Goal: Task Accomplishment & Management: Manage account settings

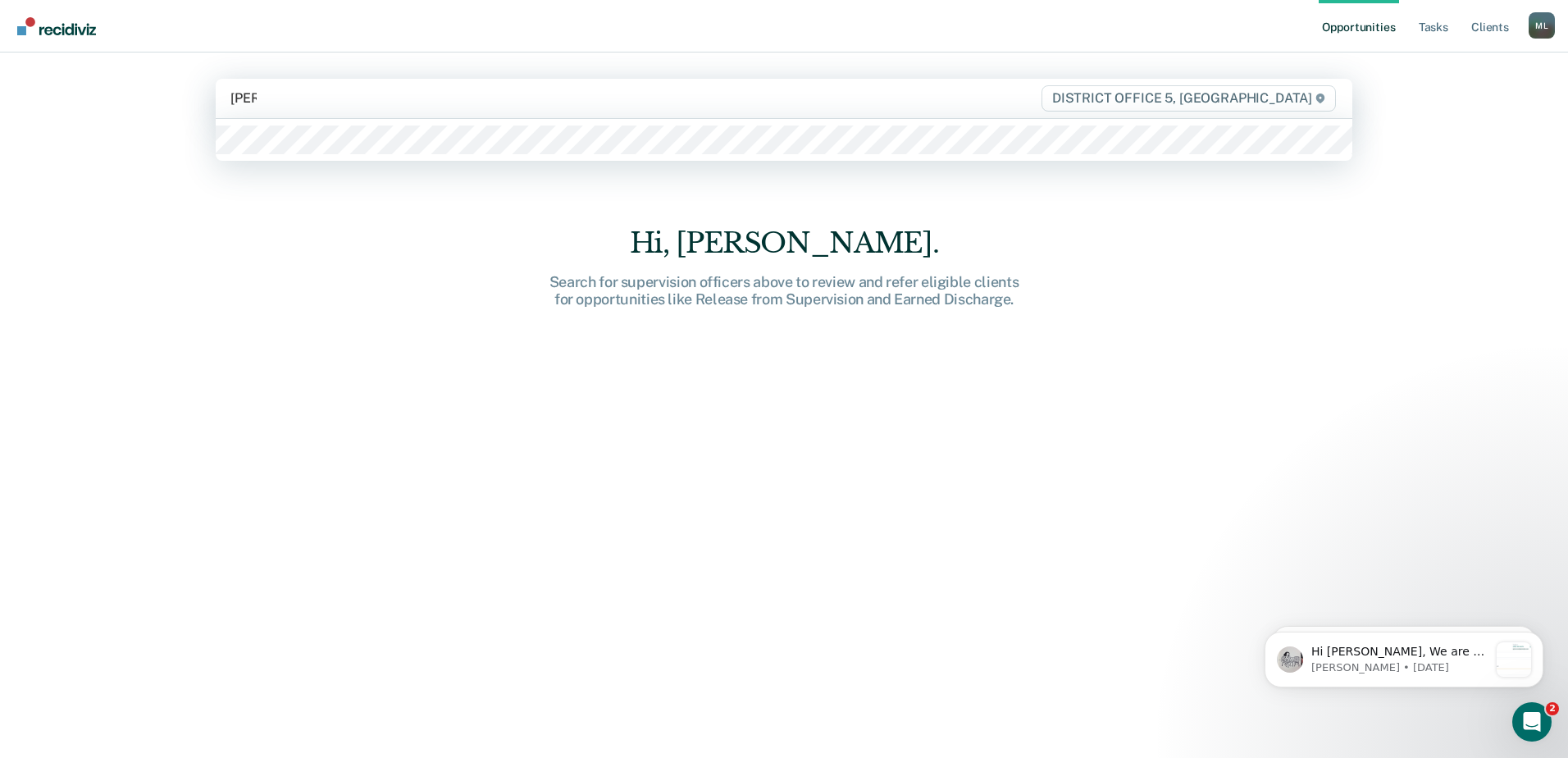
type input "robins"
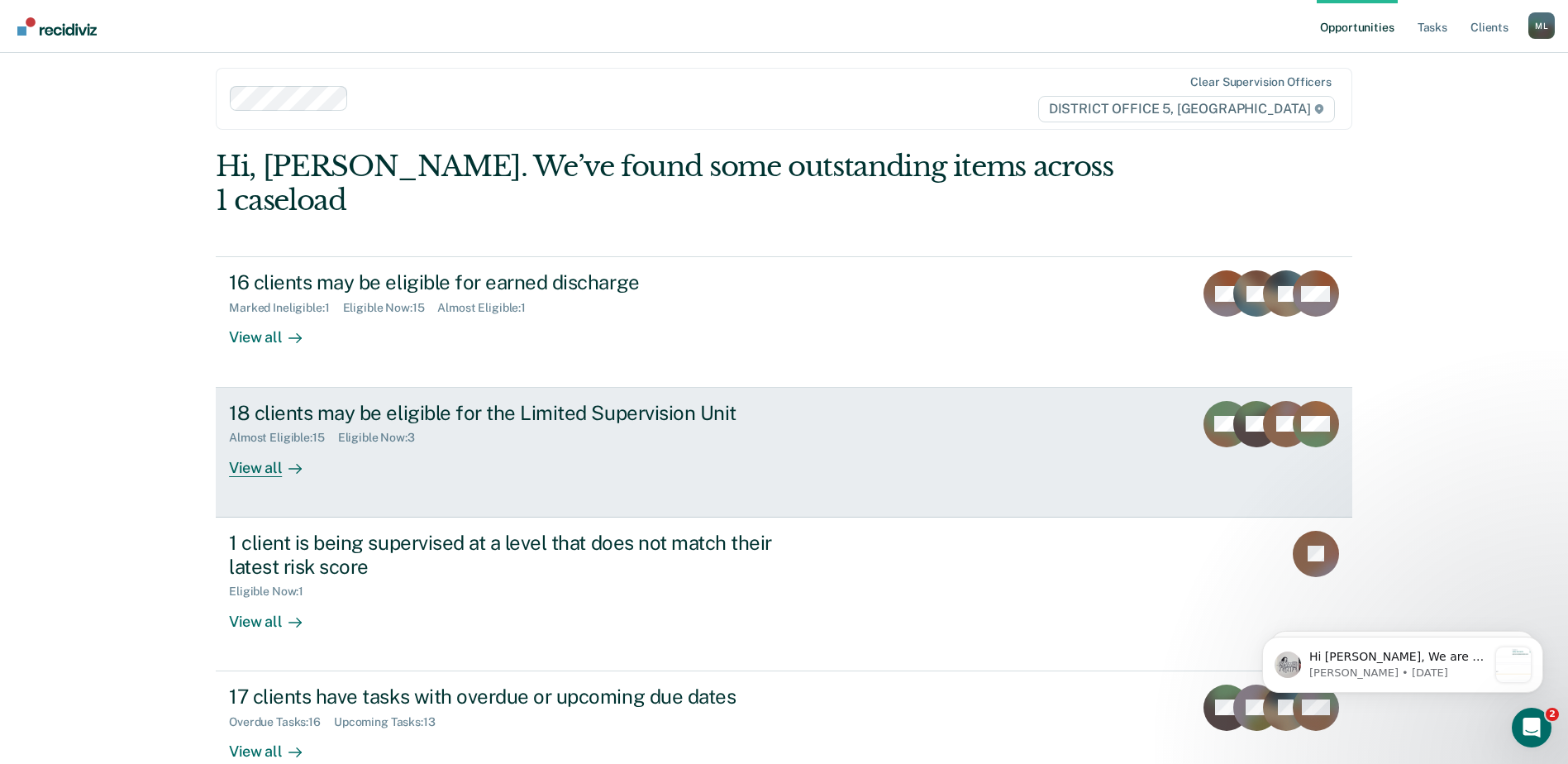
scroll to position [15, 0]
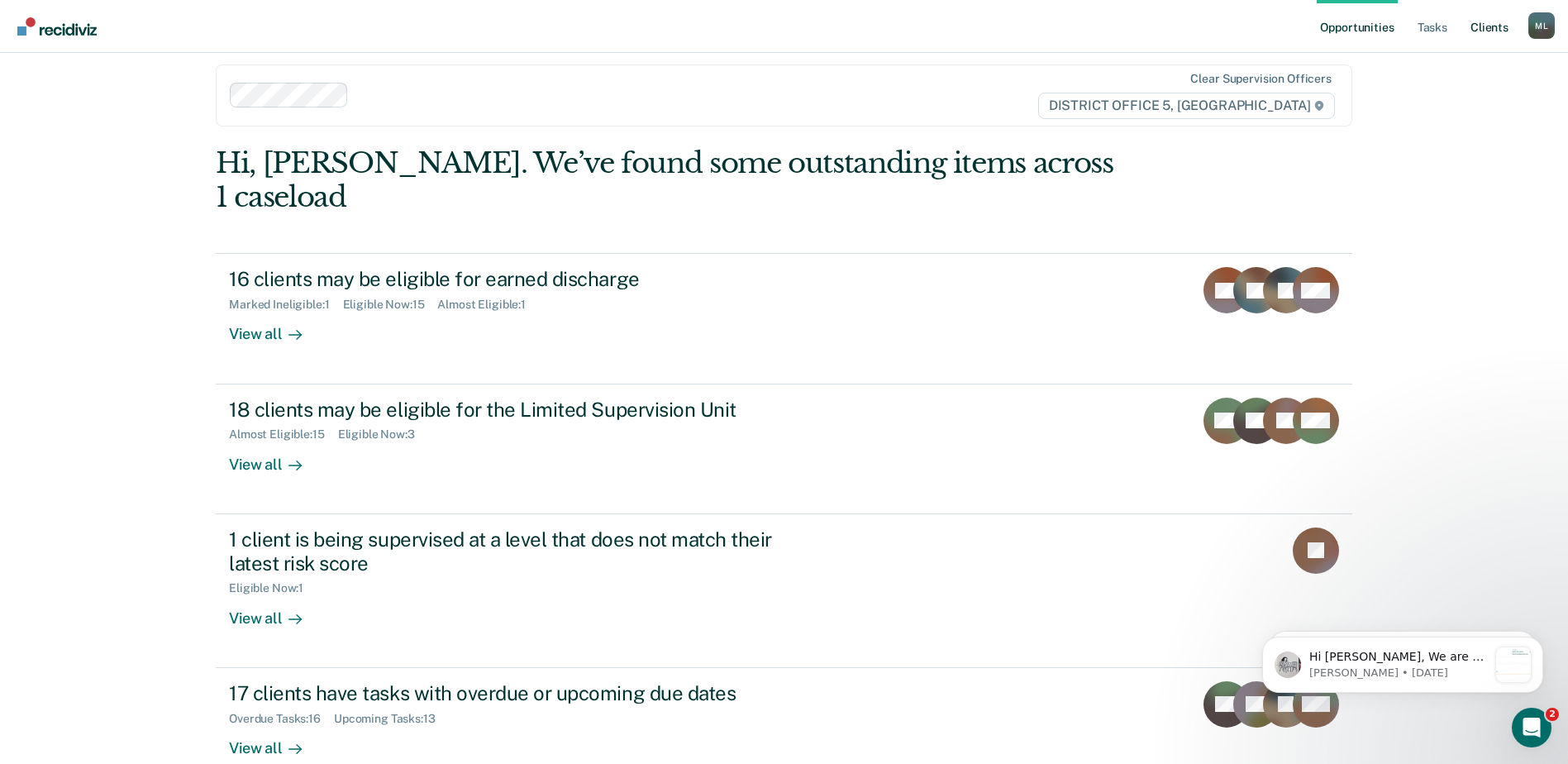
click at [1482, 26] on link "Client s" at bounding box center [1490, 26] width 45 height 53
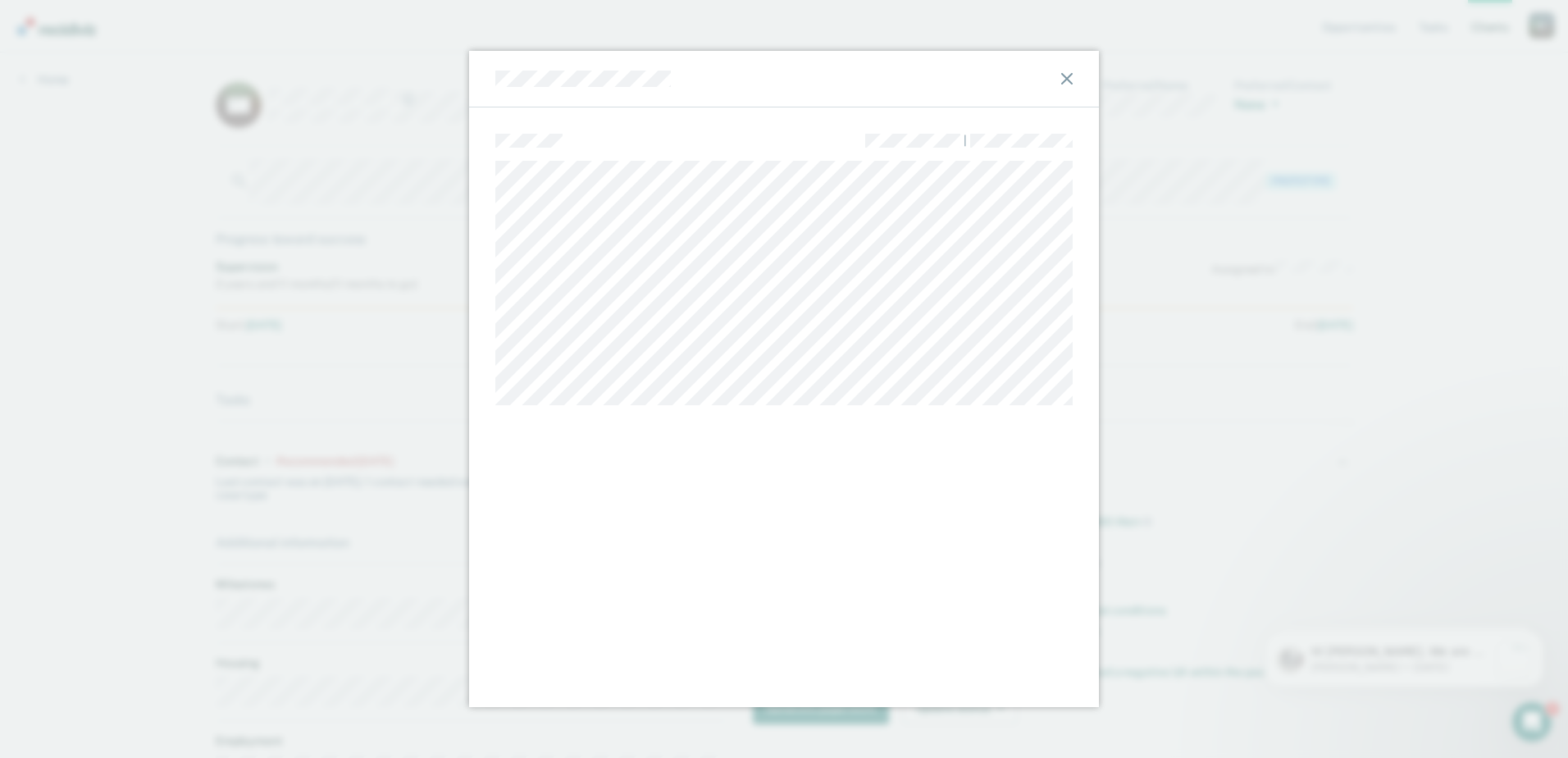
click at [1064, 75] on icon at bounding box center [1067, 79] width 12 height 12
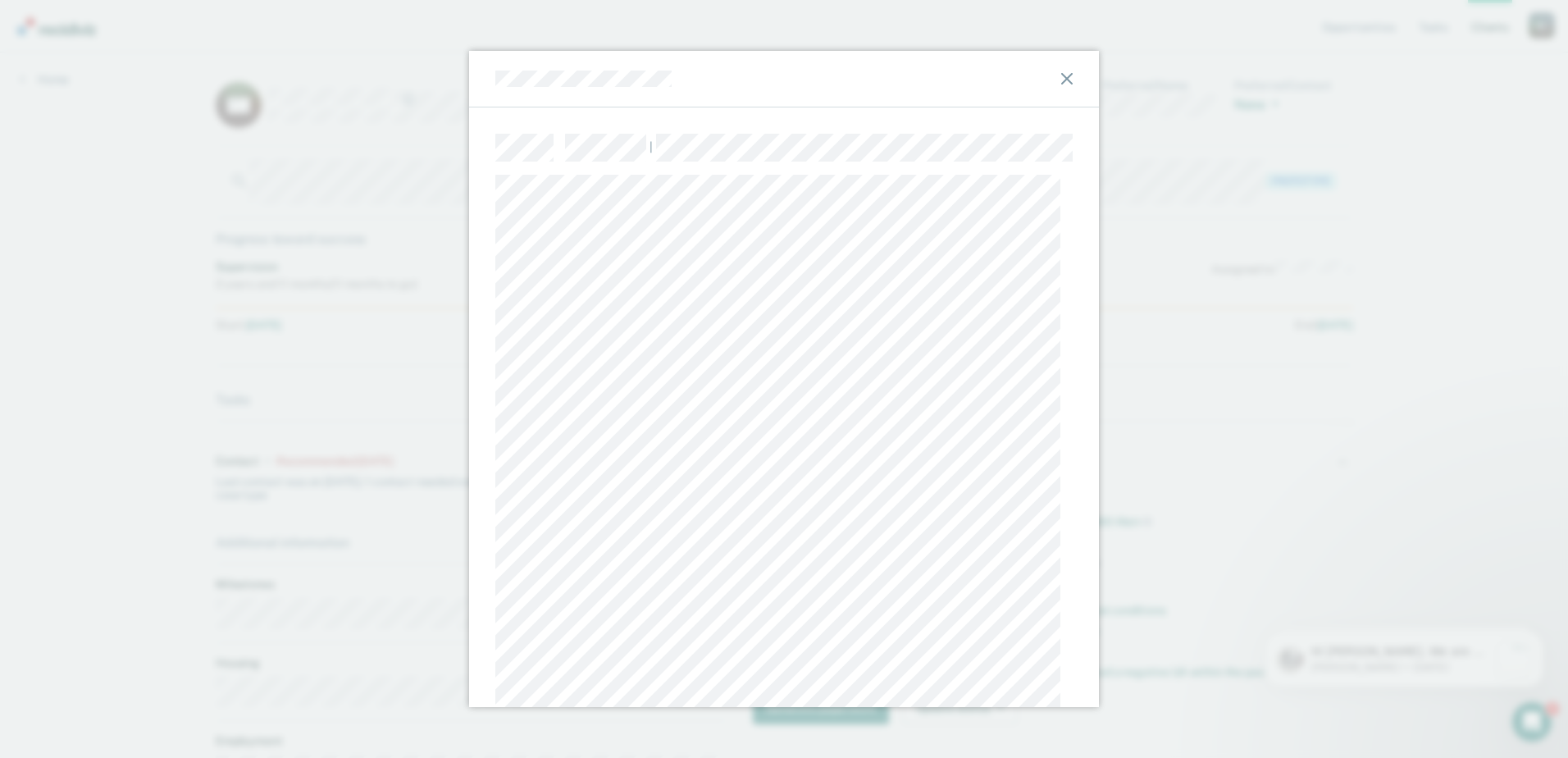
click at [492, 80] on div at bounding box center [784, 79] width 630 height 56
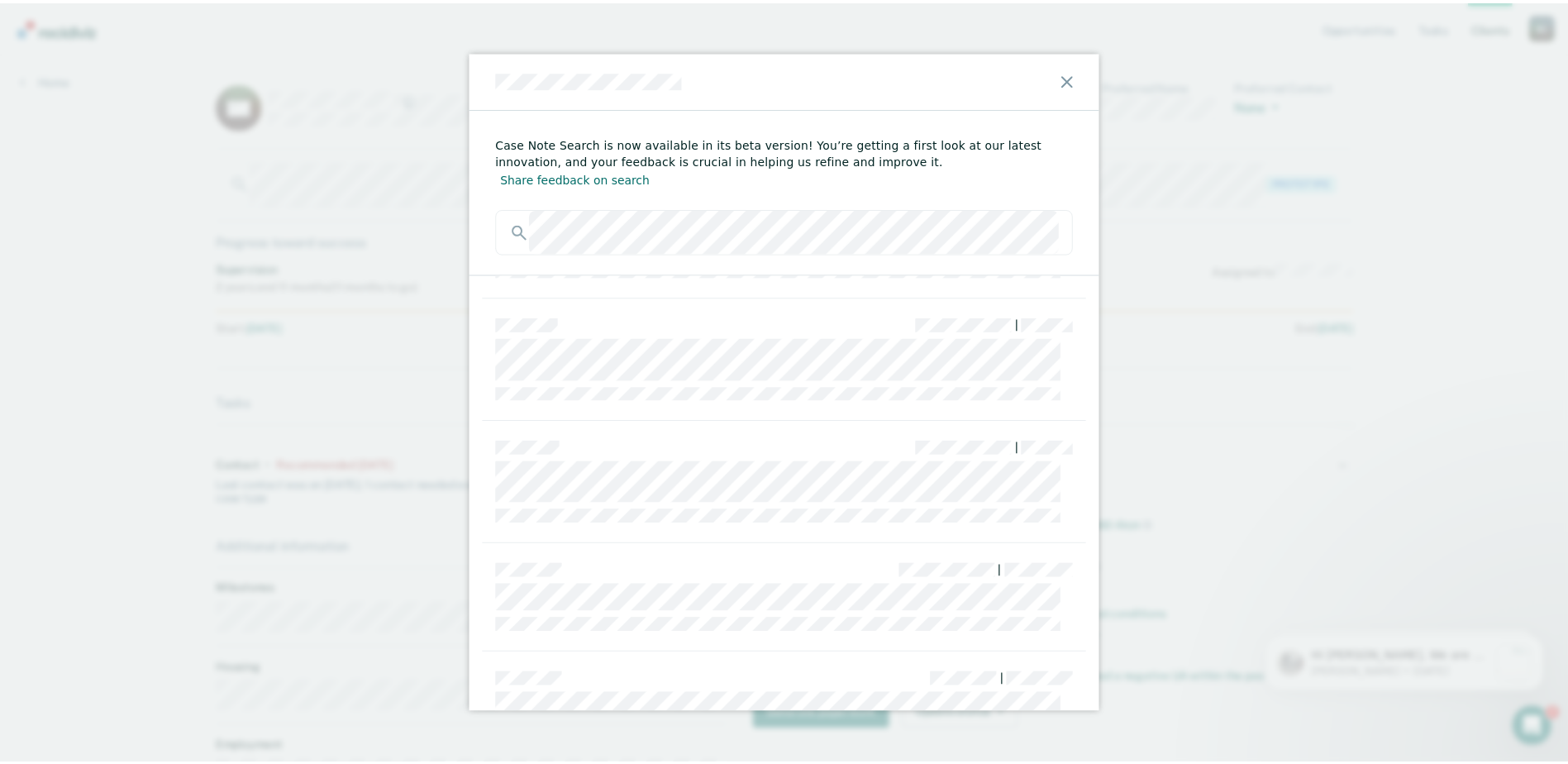
scroll to position [1902, 0]
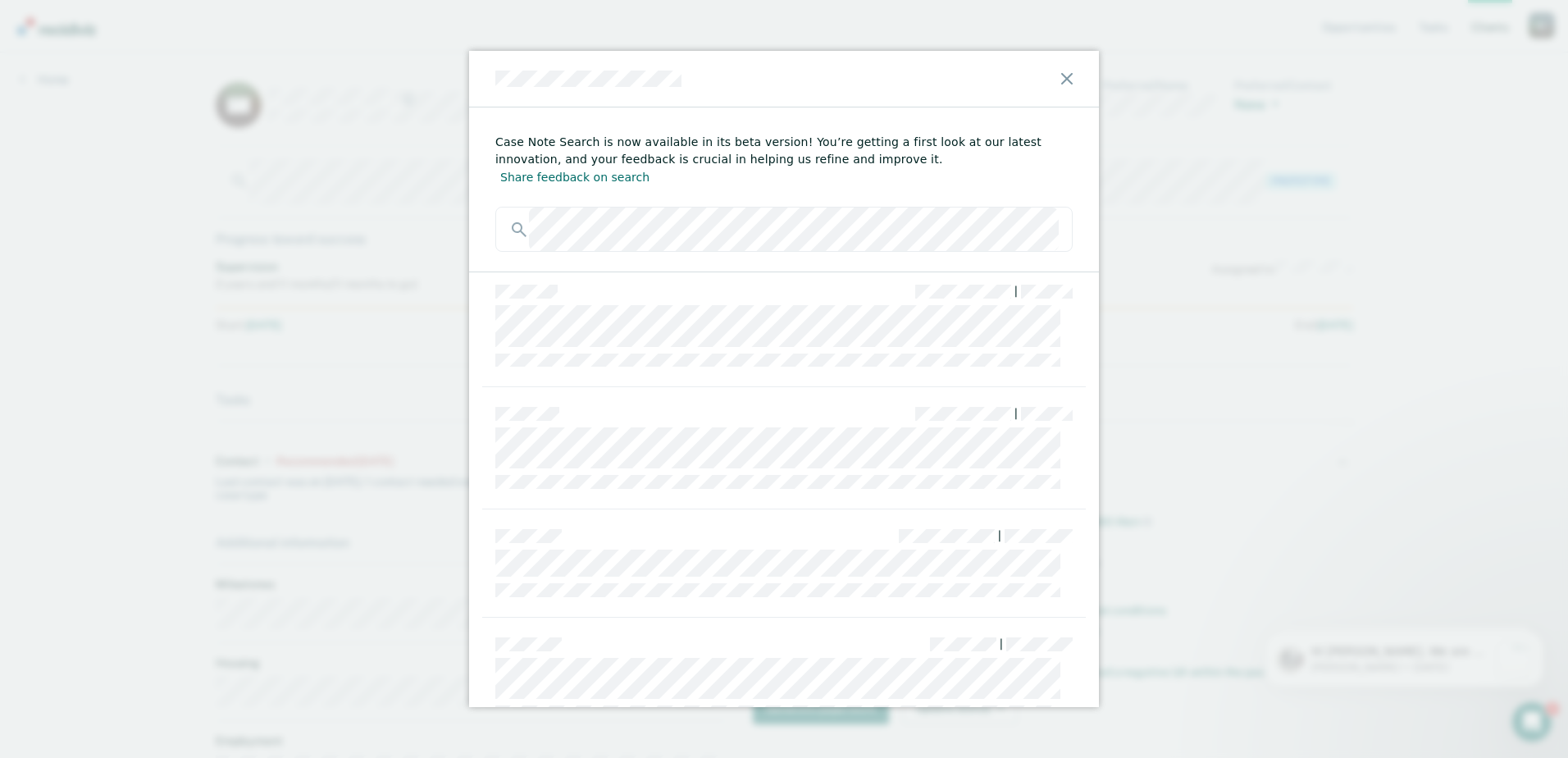
click at [1069, 77] on icon at bounding box center [1067, 79] width 12 height 12
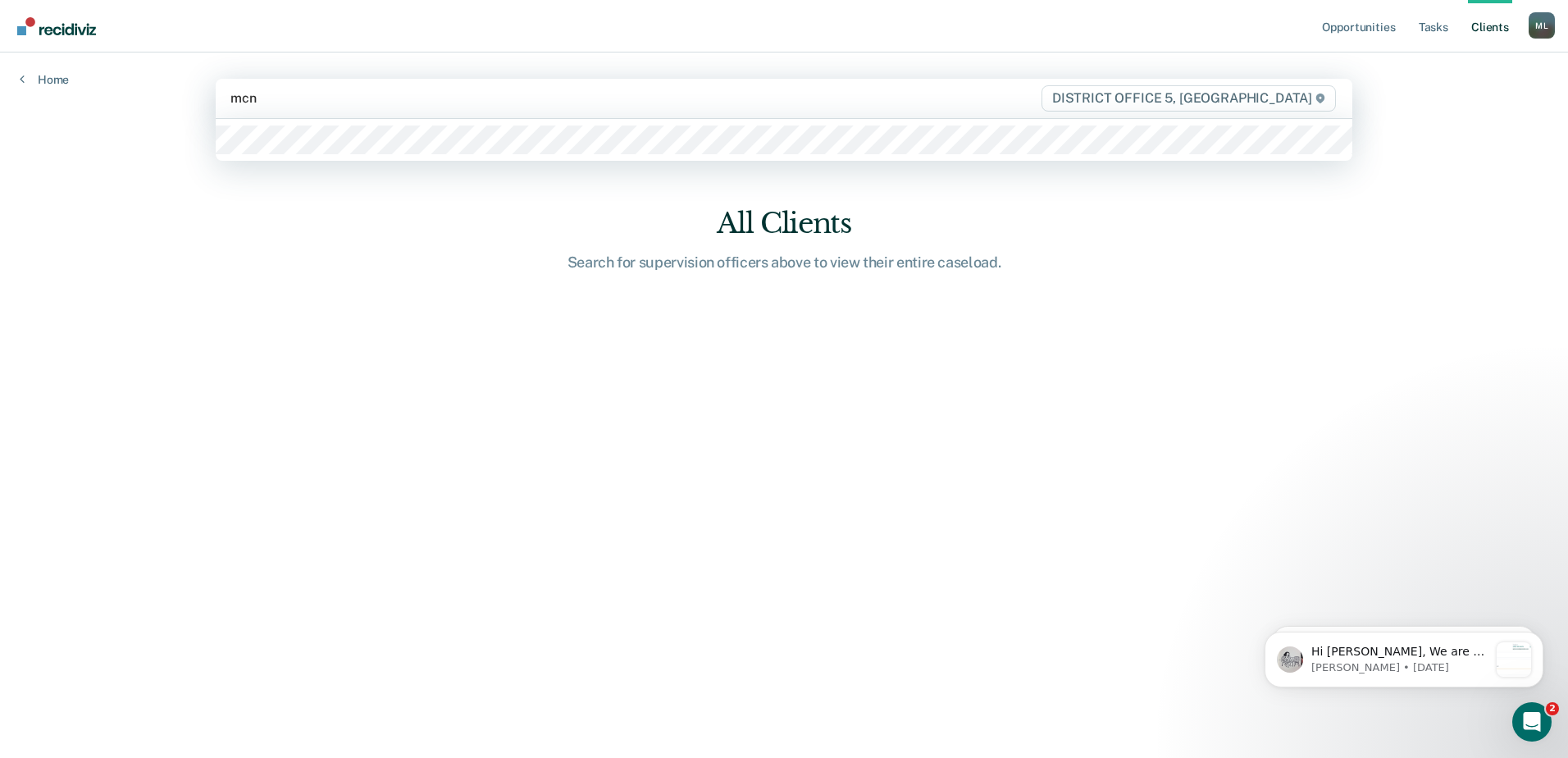
type input "mcna"
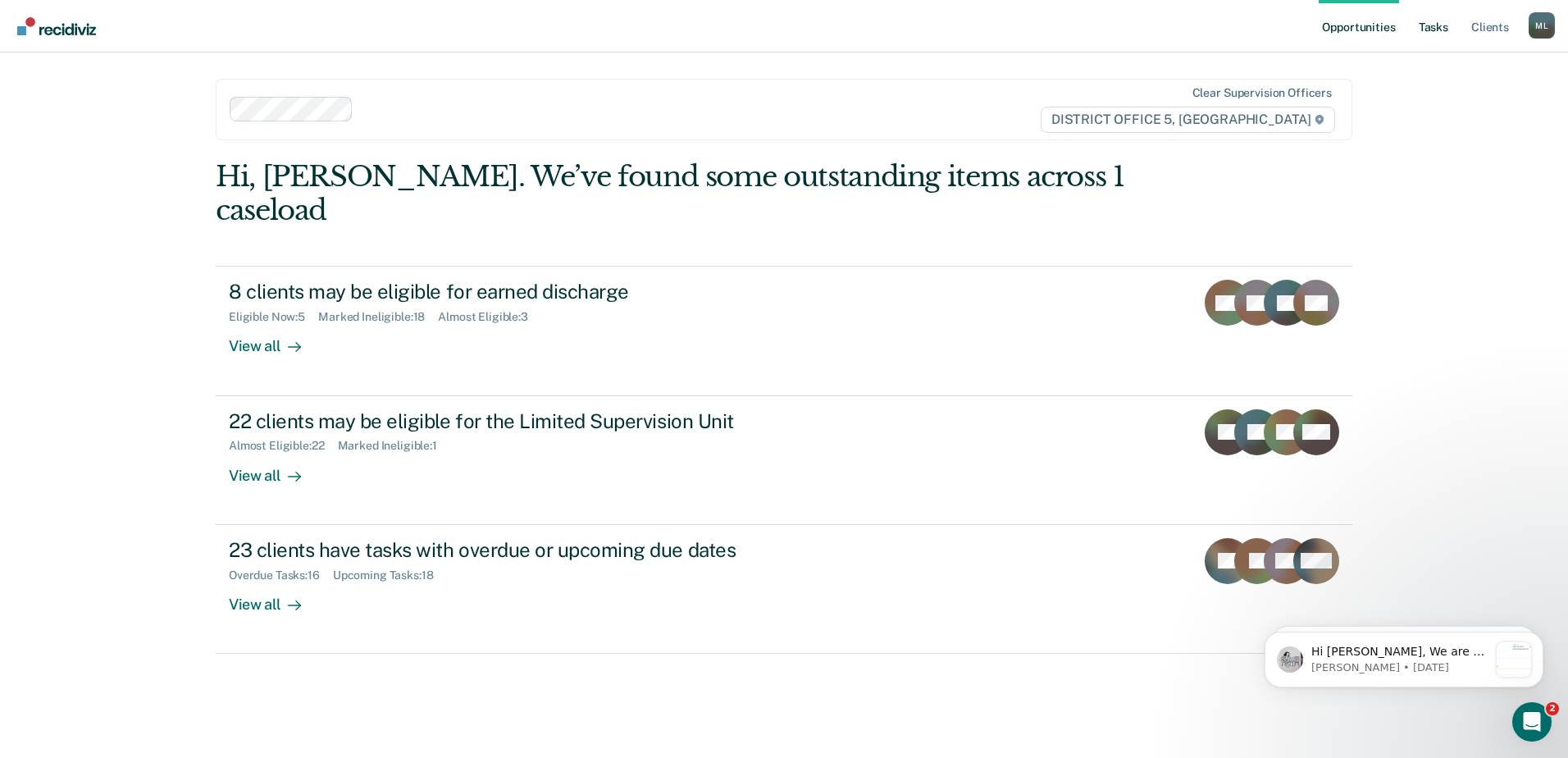
click at [776, 23] on link "Tasks" at bounding box center [1433, 26] width 36 height 53
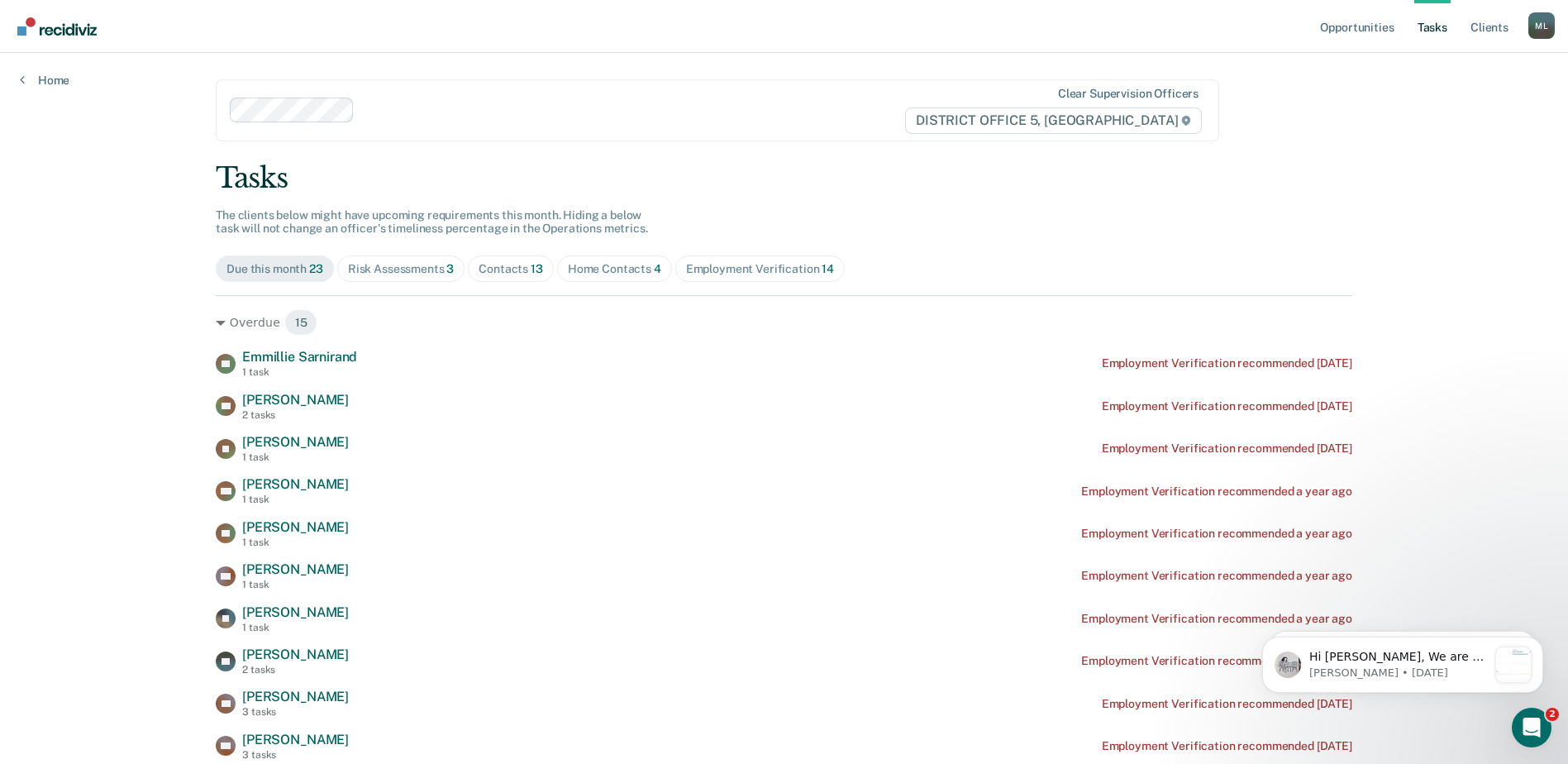
click at [405, 265] on div "Risk Assessments 3" at bounding box center [401, 269] width 106 height 14
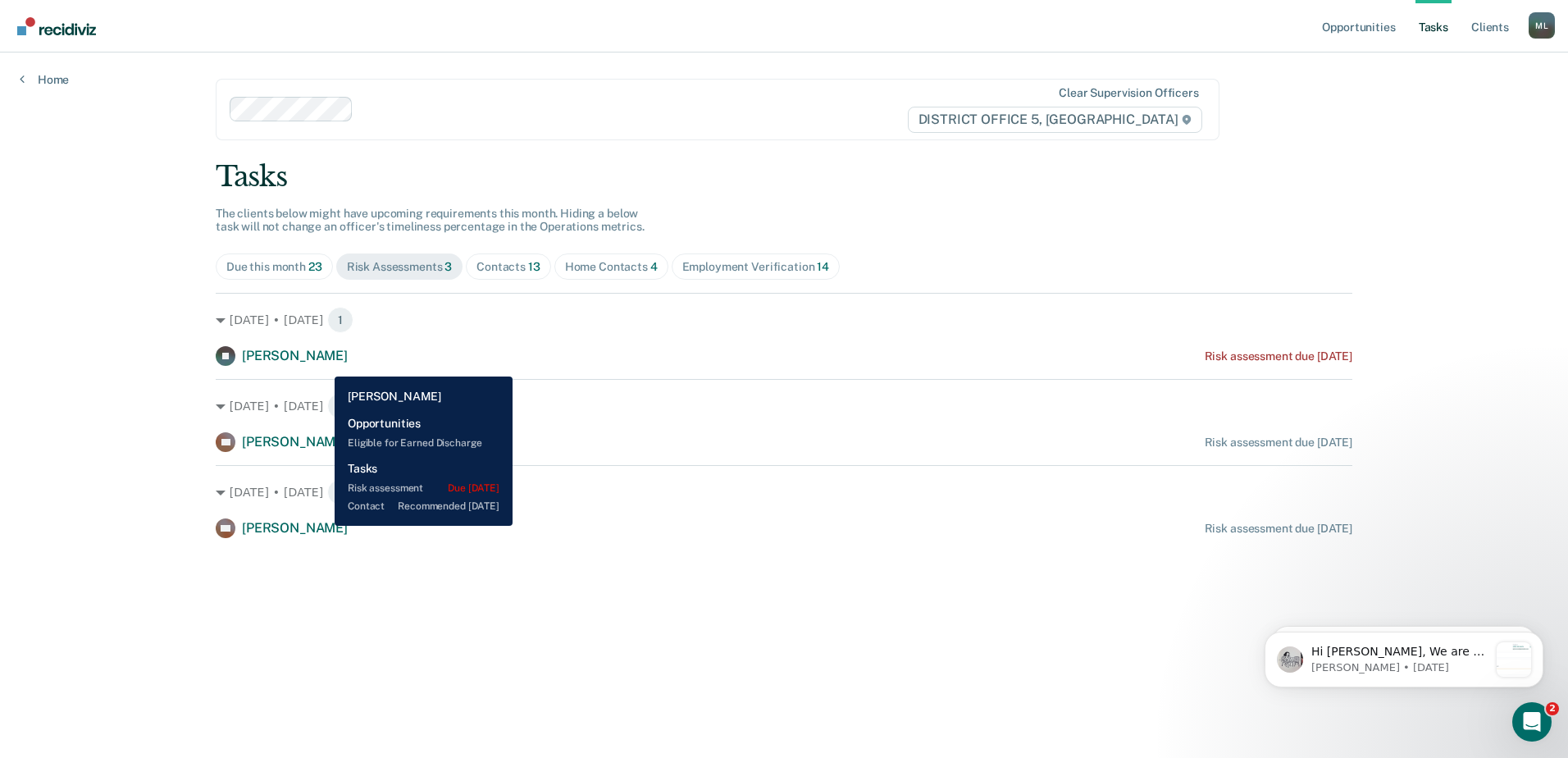
click at [323, 358] on span "[PERSON_NAME]" at bounding box center [295, 355] width 105 height 15
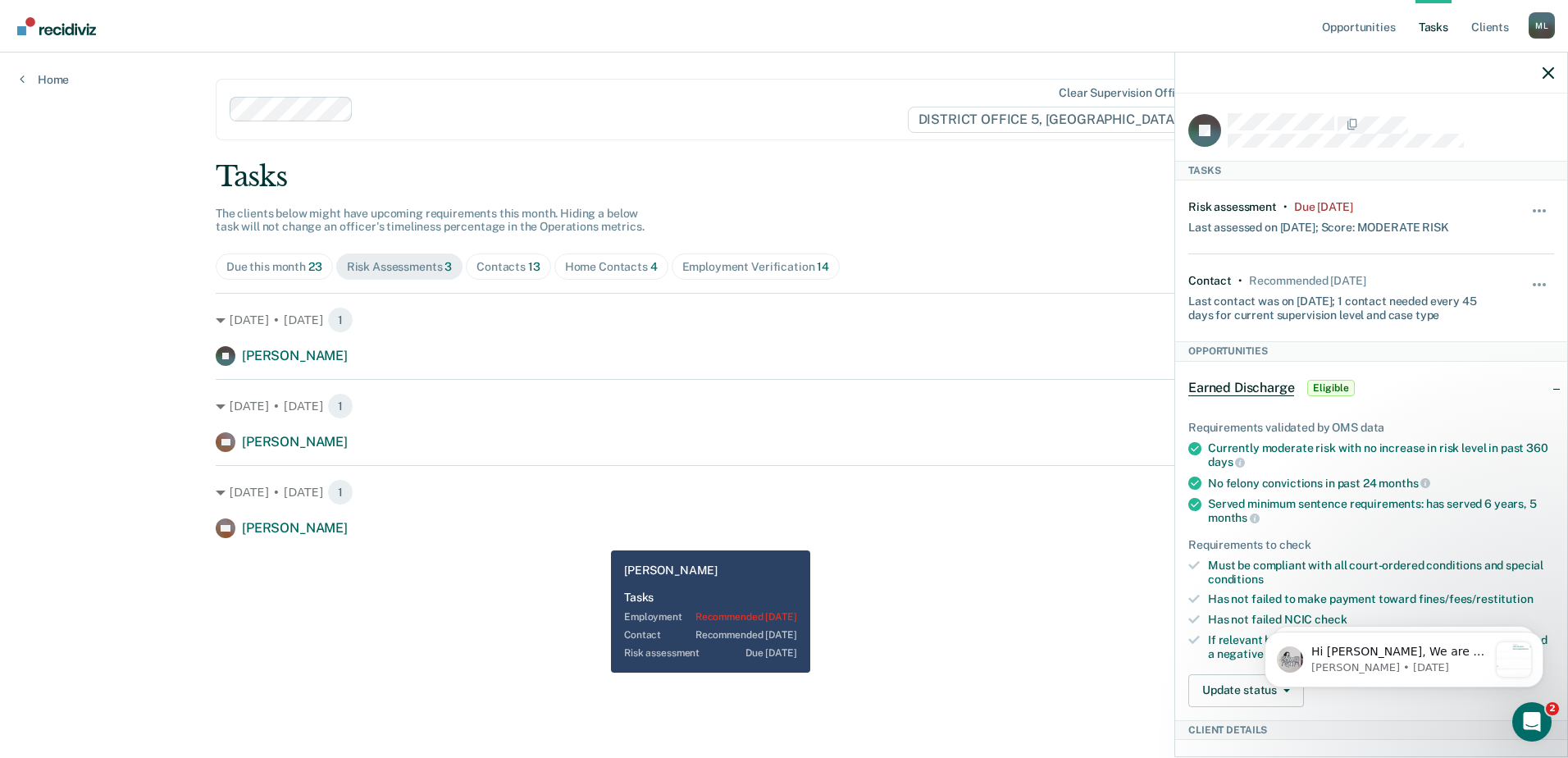
click at [599, 542] on main "Clear supervision officers DISTRICT OFFICE 5, TWIN FALLS Tasks The clients belo…" at bounding box center [784, 385] width 1176 height 666
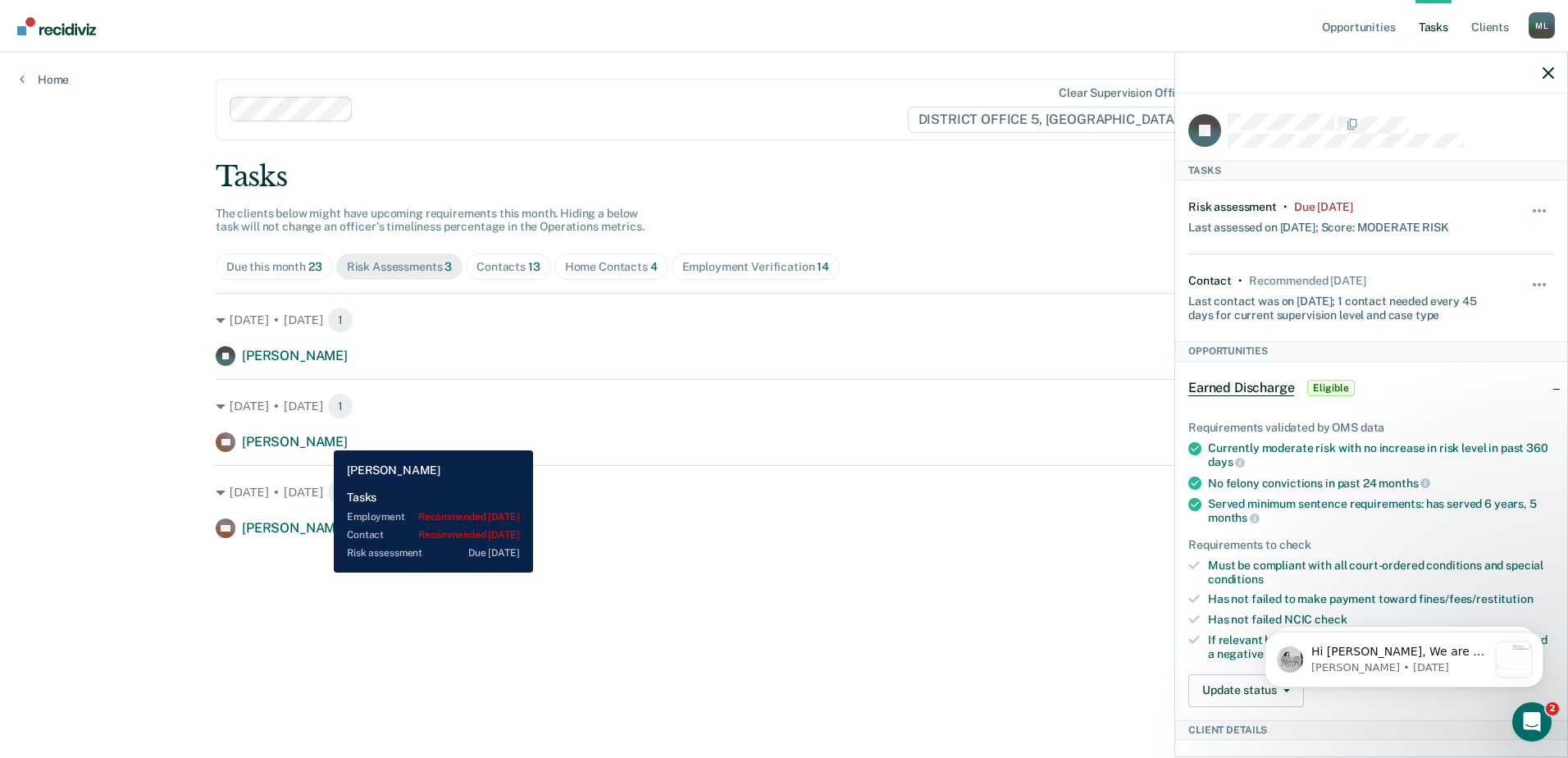
click at [322, 438] on span "[PERSON_NAME]" at bounding box center [295, 441] width 105 height 15
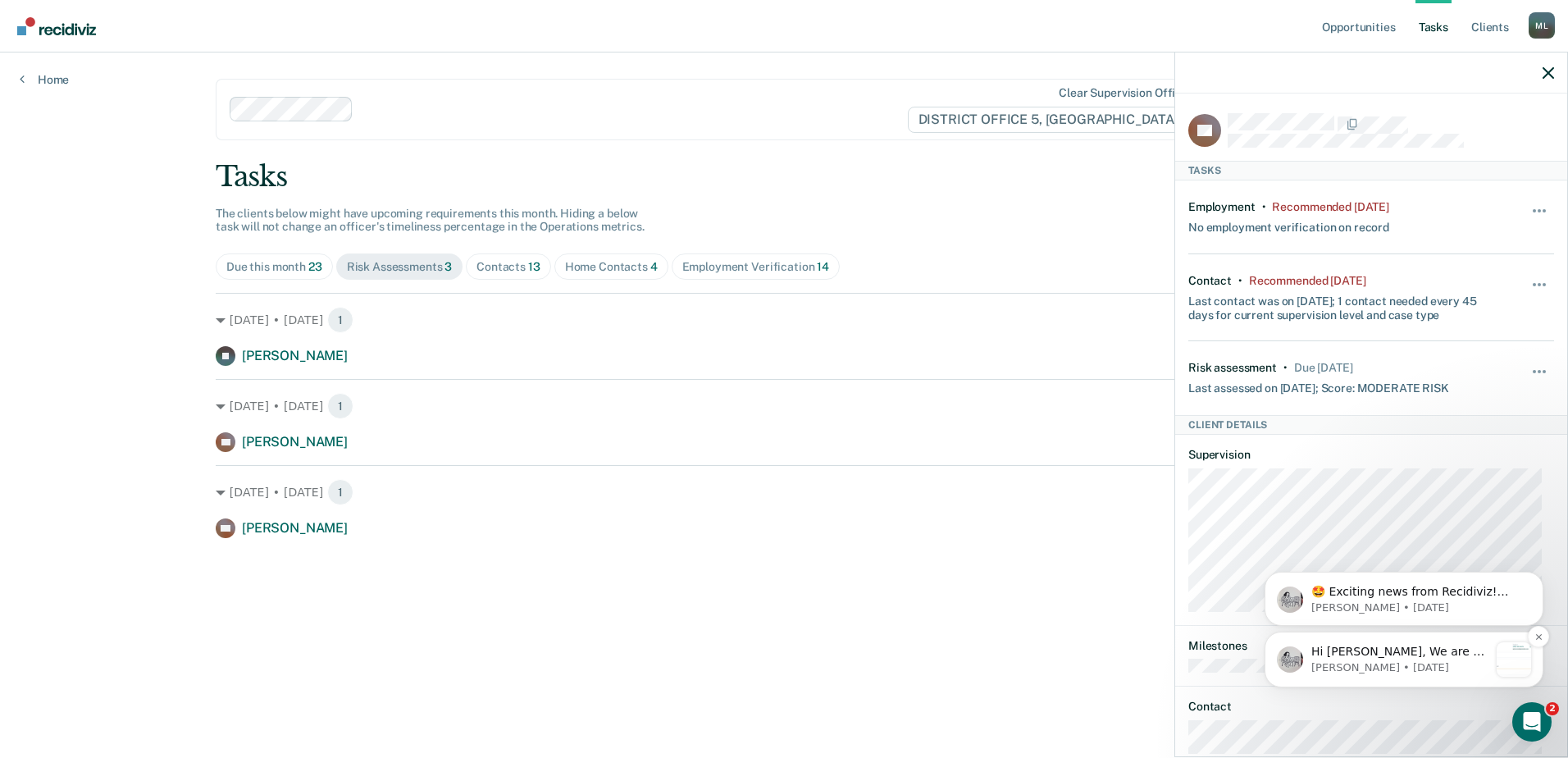
click at [776, 654] on p "Hi [PERSON_NAME], We are so excited to announce a brand new feature: AI case no…" at bounding box center [1399, 652] width 177 height 16
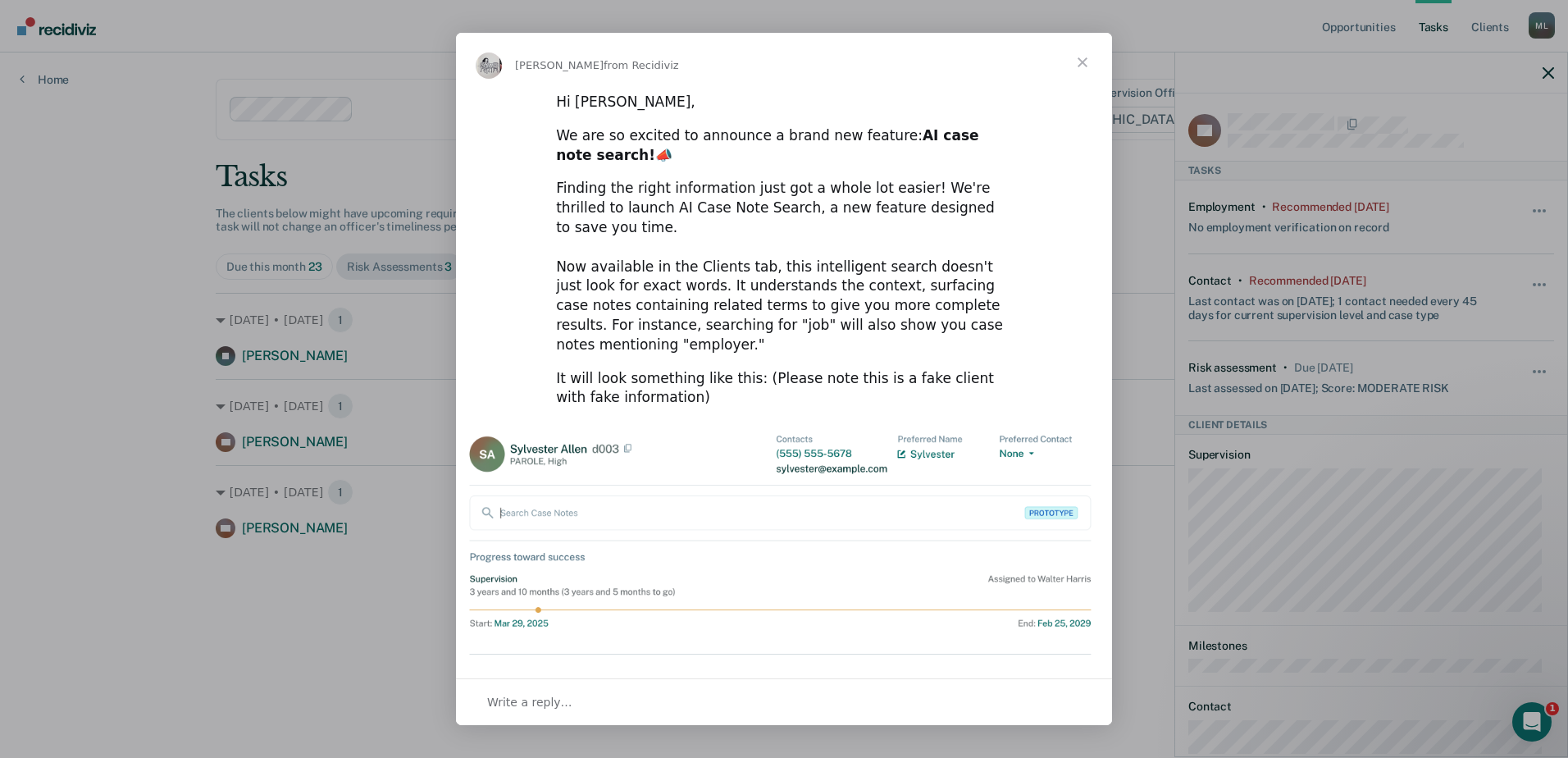
click at [776, 62] on span "Close" at bounding box center [1082, 63] width 59 height 59
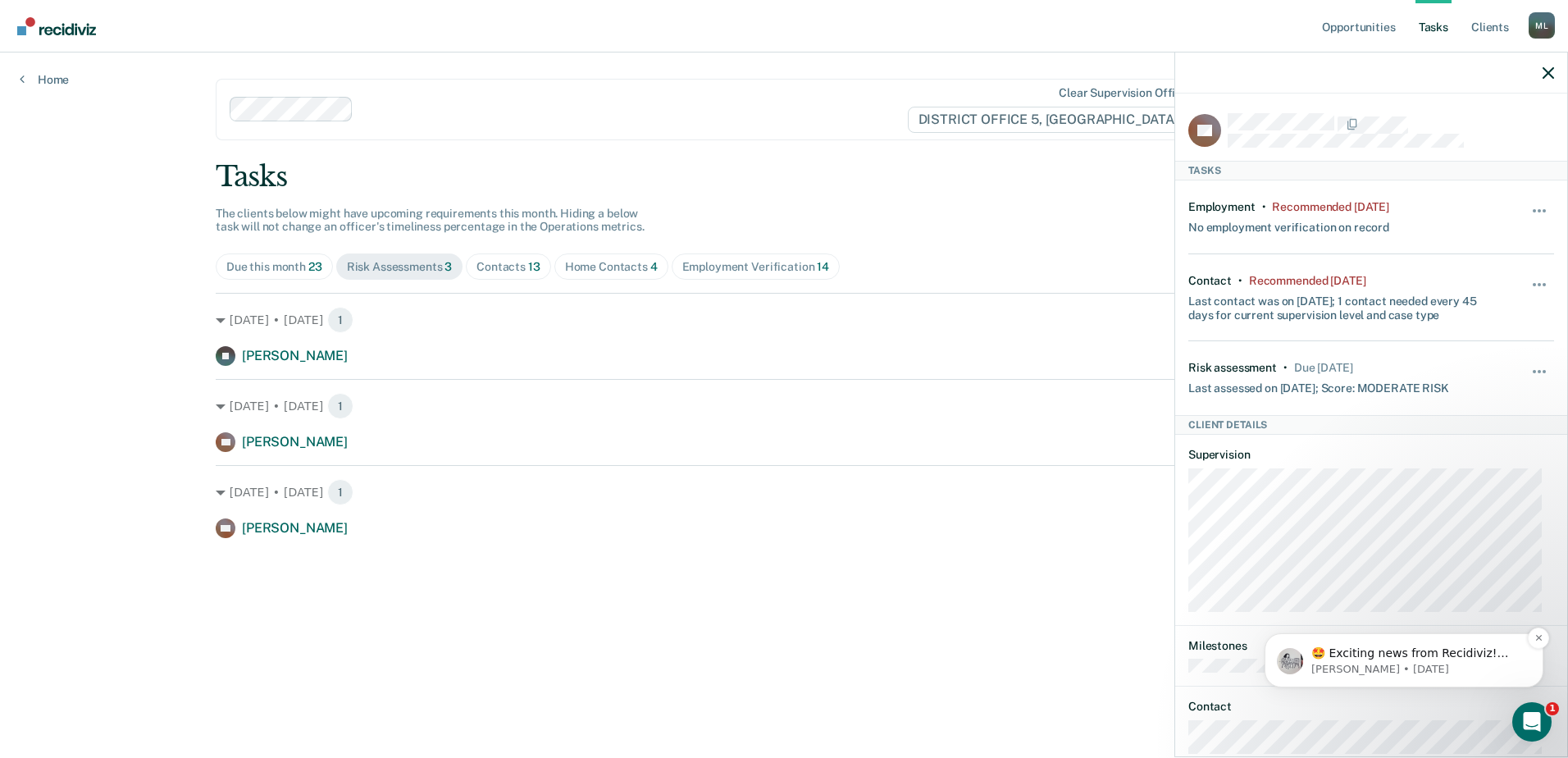
click at [776, 671] on p "[PERSON_NAME] • [DATE]" at bounding box center [1416, 670] width 212 height 15
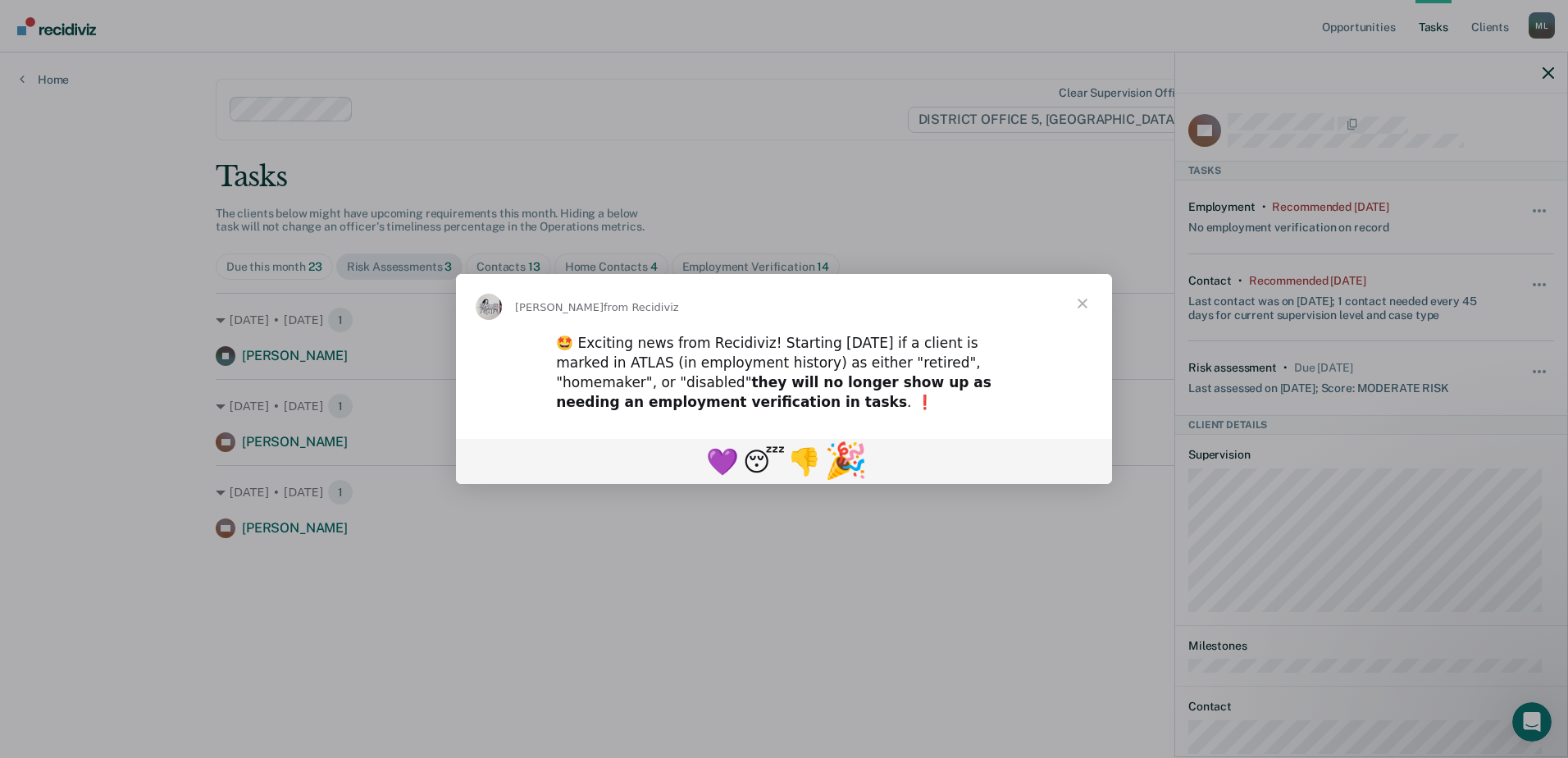
click at [776, 468] on span "🎉" at bounding box center [845, 460] width 44 height 41
click at [776, 300] on span "Close" at bounding box center [1082, 304] width 59 height 59
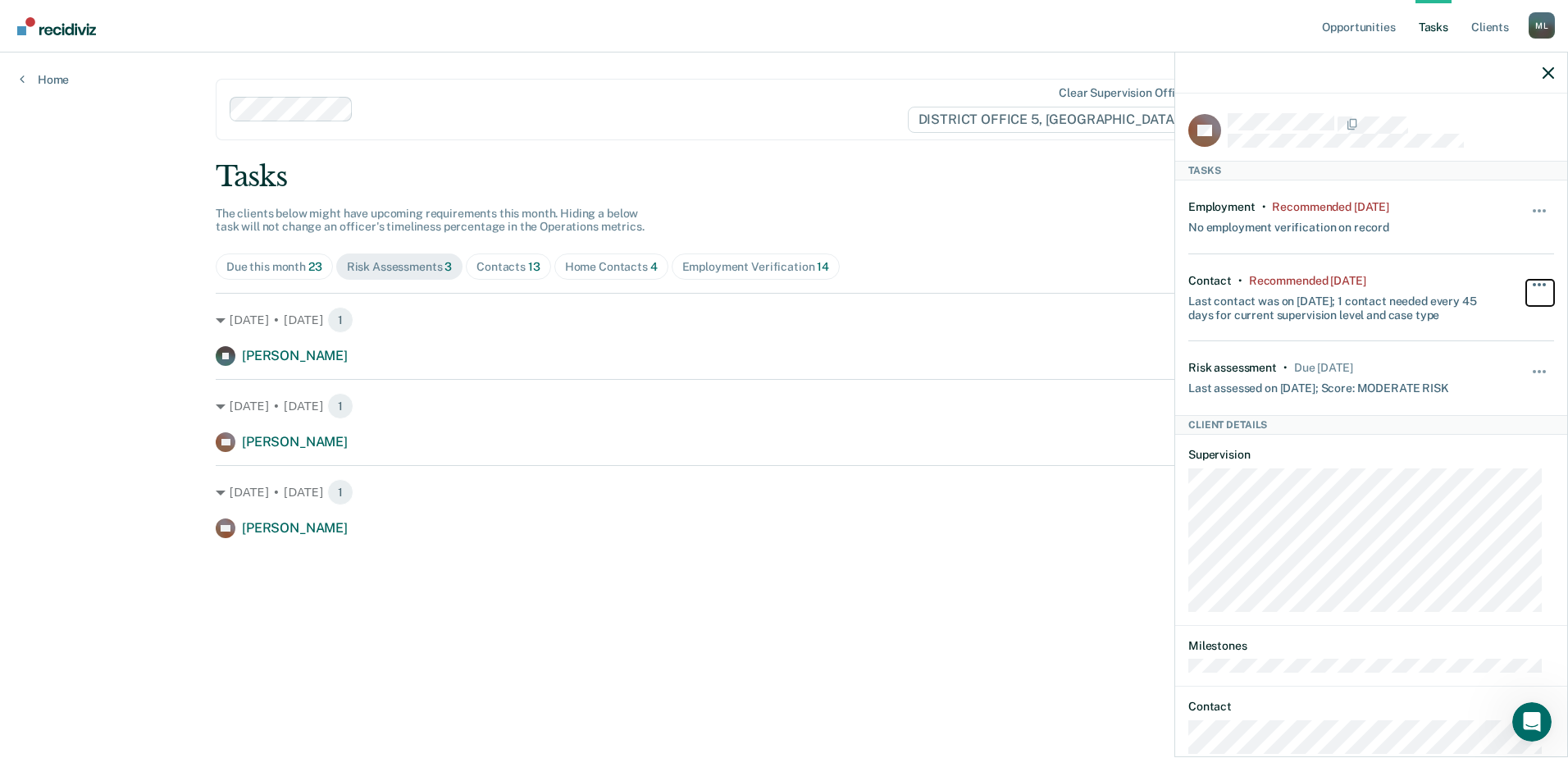
click at [776, 284] on button "button" at bounding box center [1539, 292] width 28 height 26
click at [776, 405] on button "90 days" at bounding box center [1495, 416] width 118 height 26
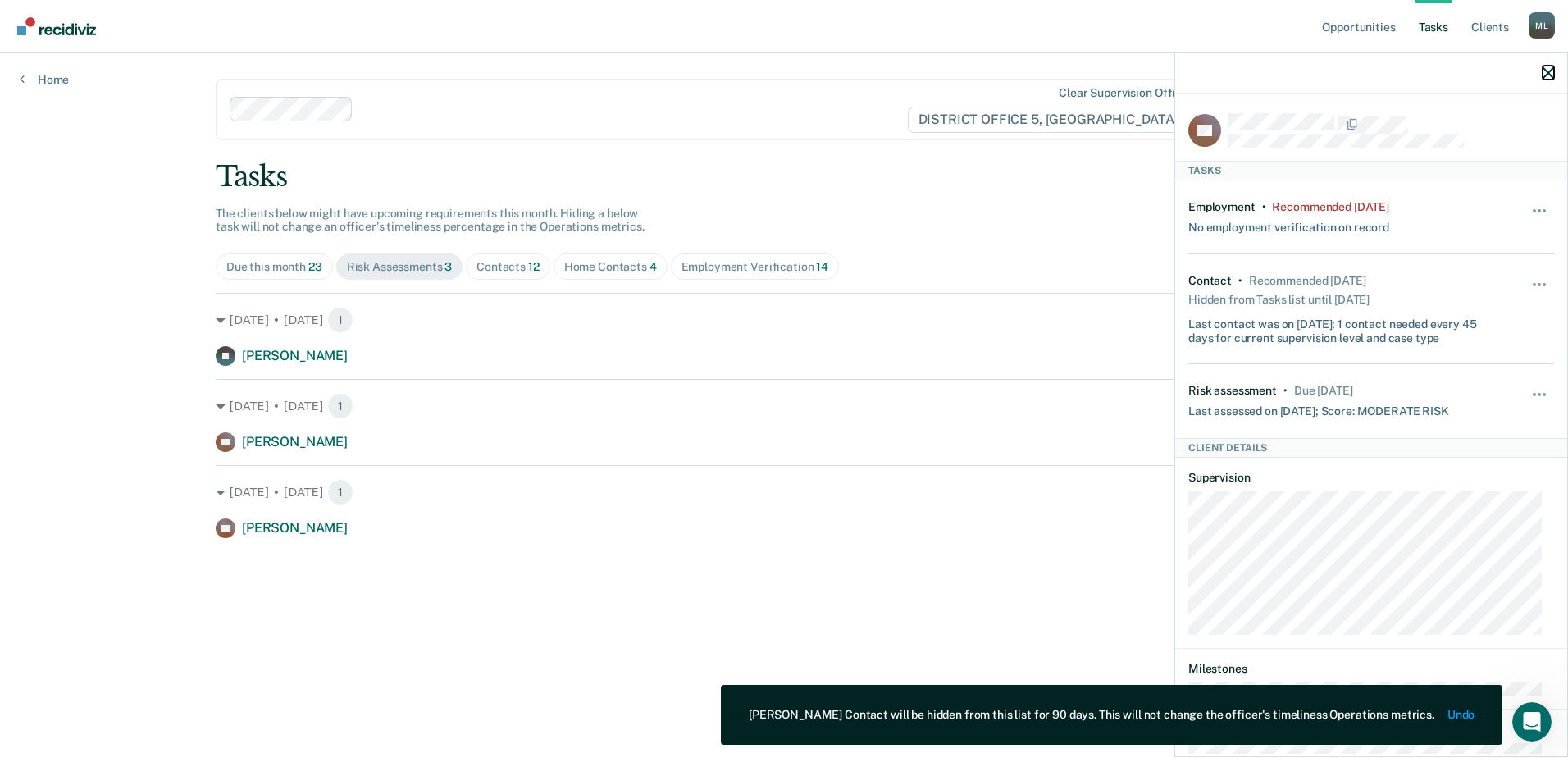
click at [776, 70] on icon "button" at bounding box center [1547, 72] width 12 height 12
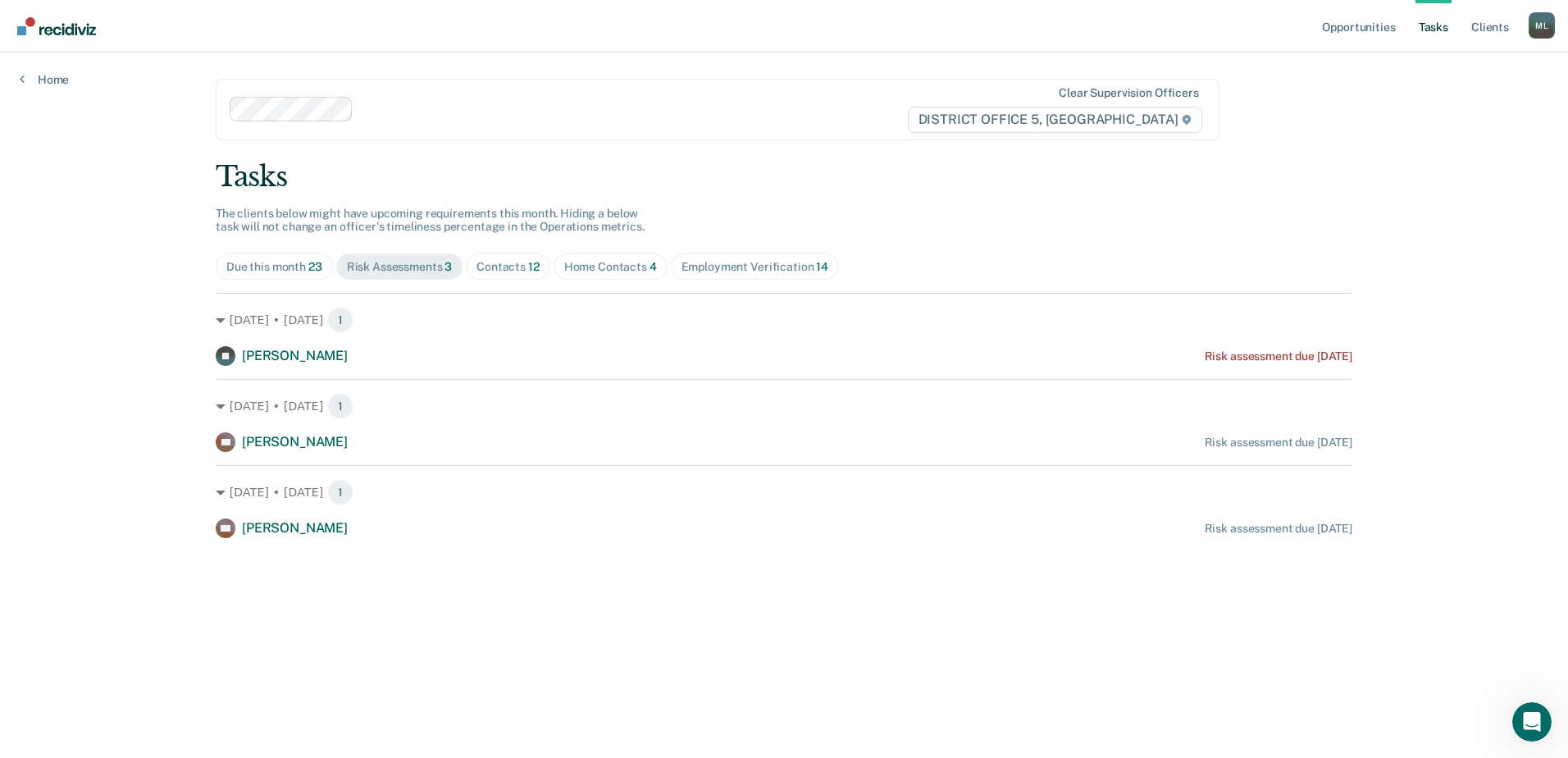
click at [504, 265] on div "Contacts 12" at bounding box center [507, 267] width 63 height 14
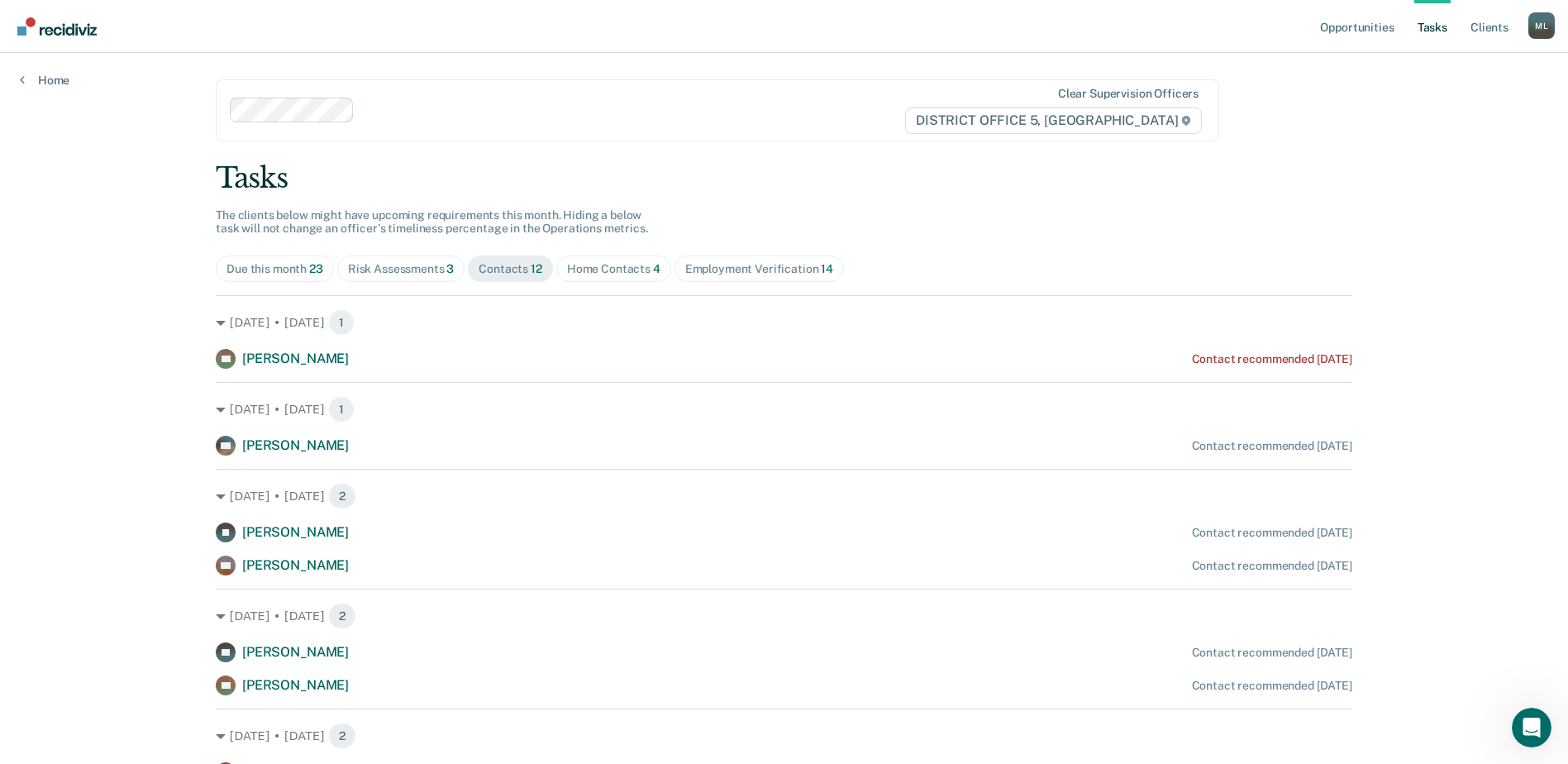
click at [592, 262] on div "Home Contacts 4" at bounding box center [614, 269] width 94 height 14
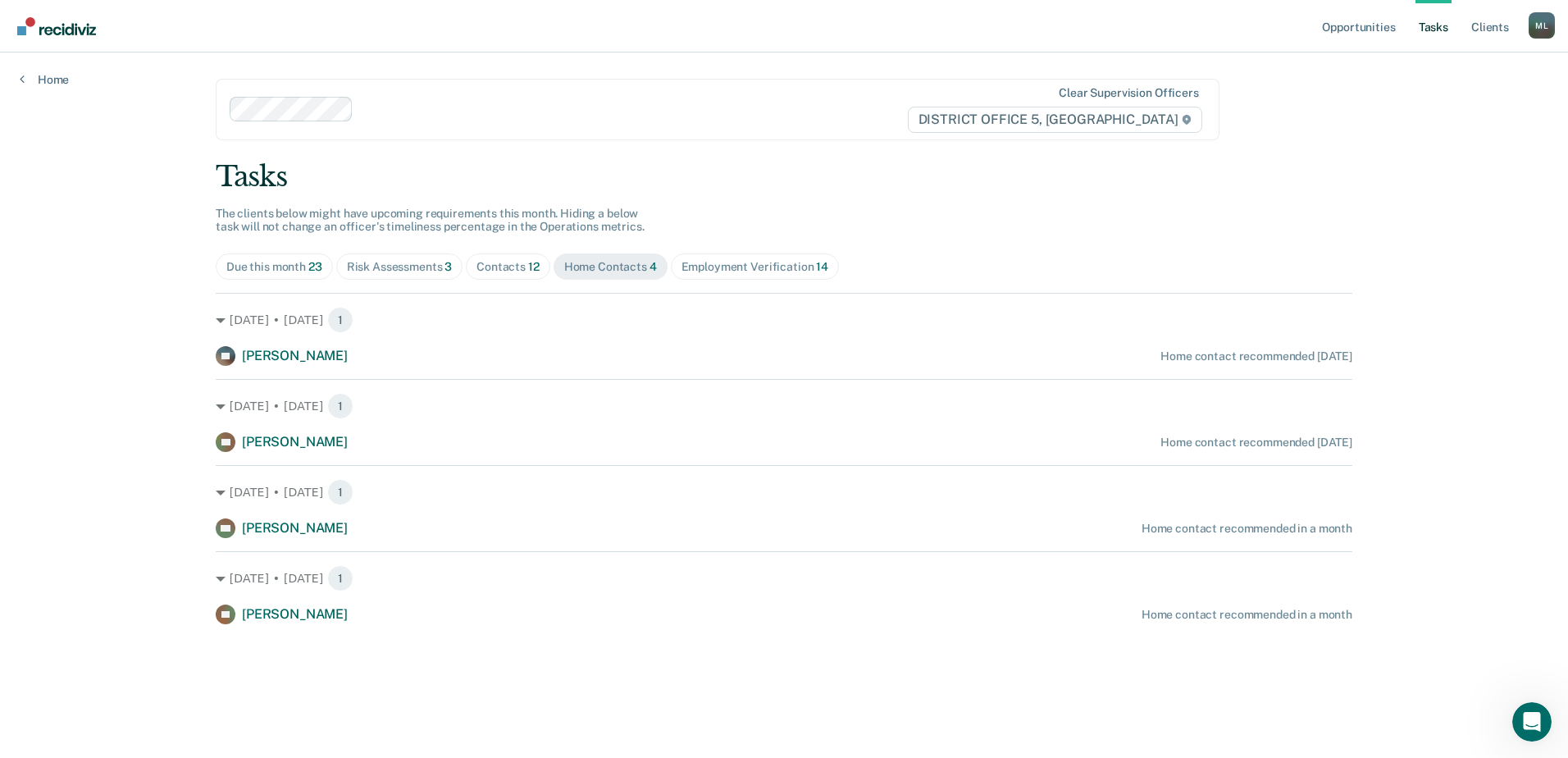
click at [724, 268] on div "Employment Verification 14" at bounding box center [755, 267] width 147 height 14
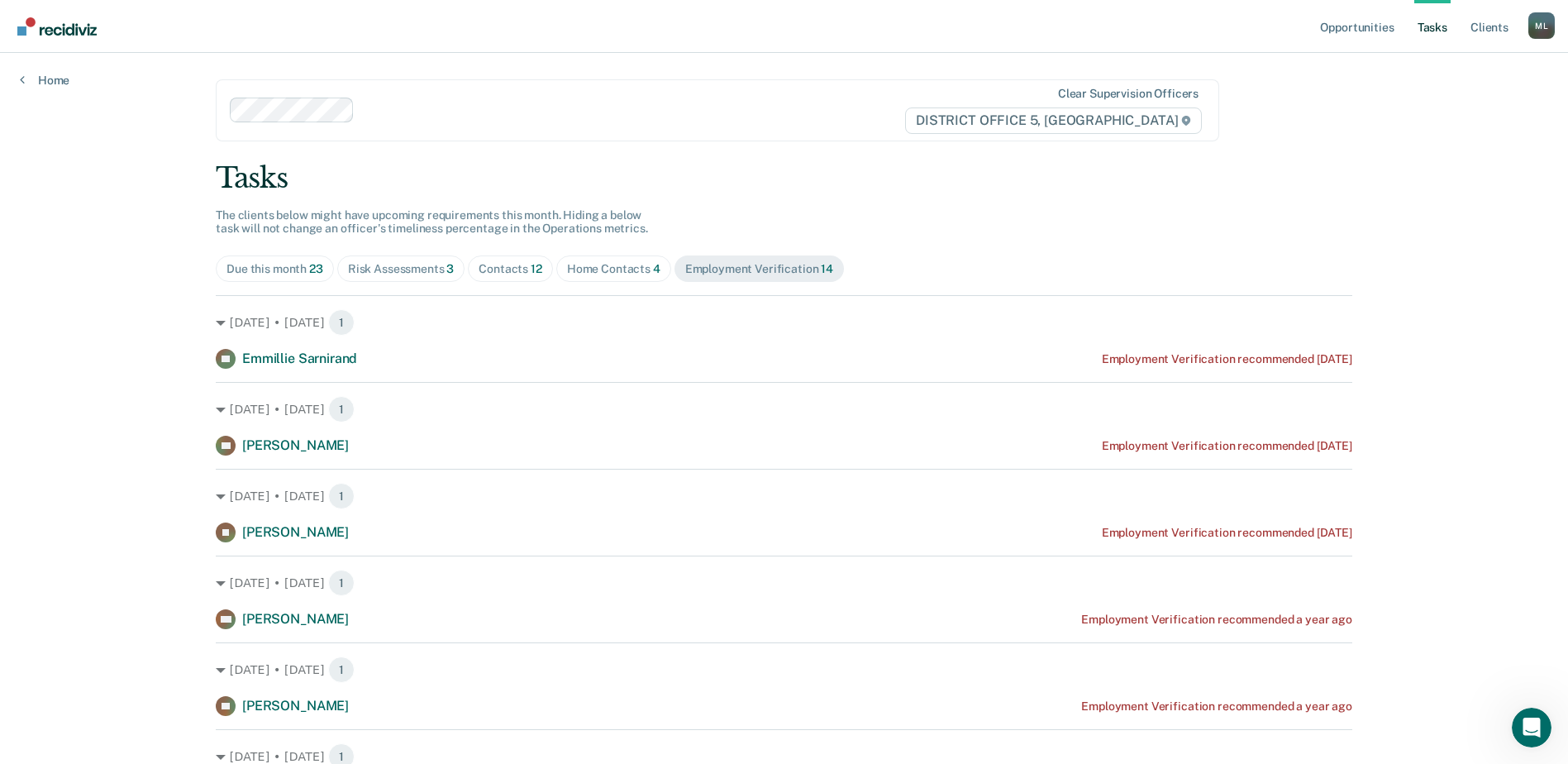
click at [588, 260] on span "Home Contacts 4" at bounding box center [614, 268] width 115 height 26
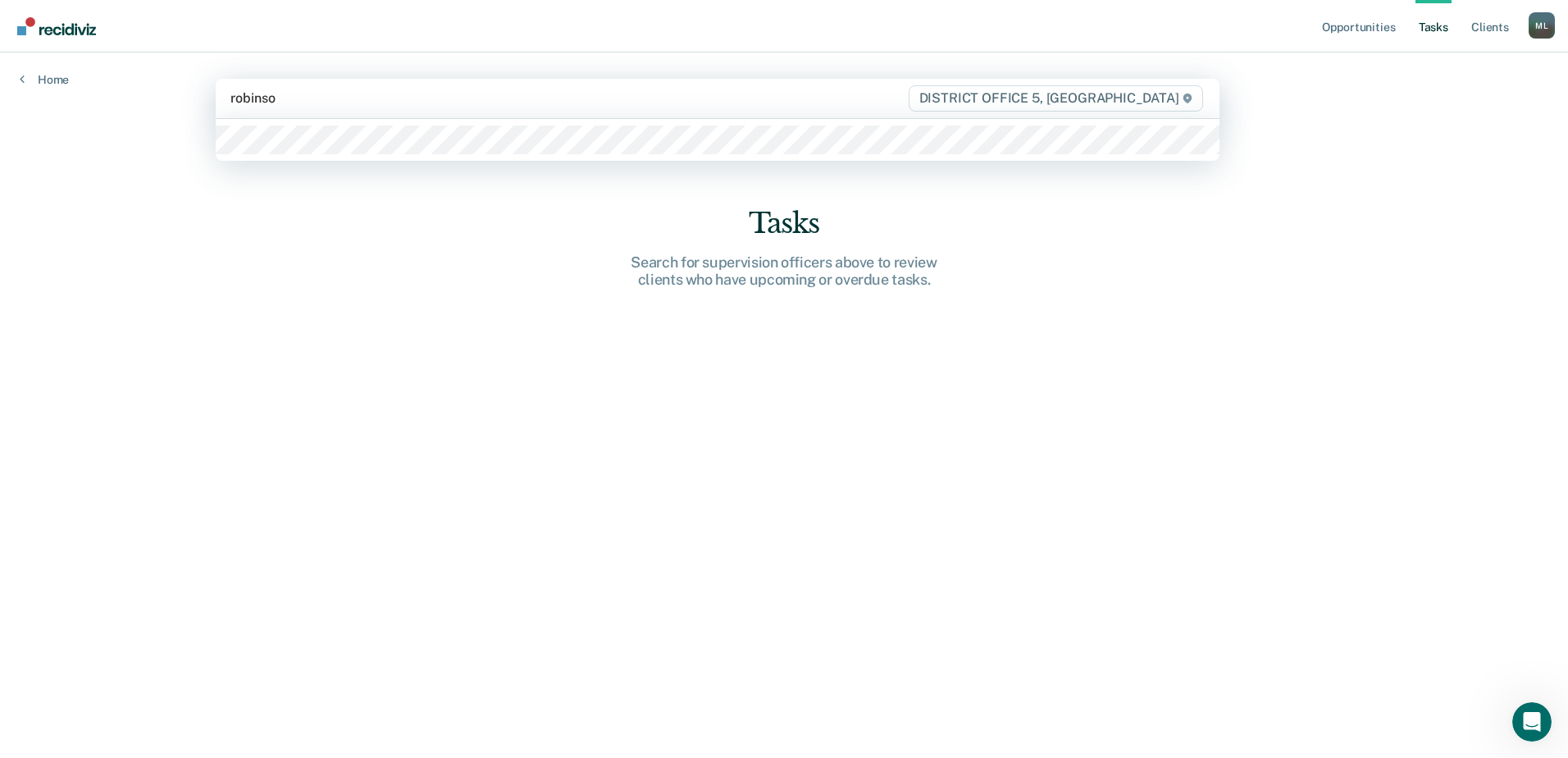
type input "[PERSON_NAME]"
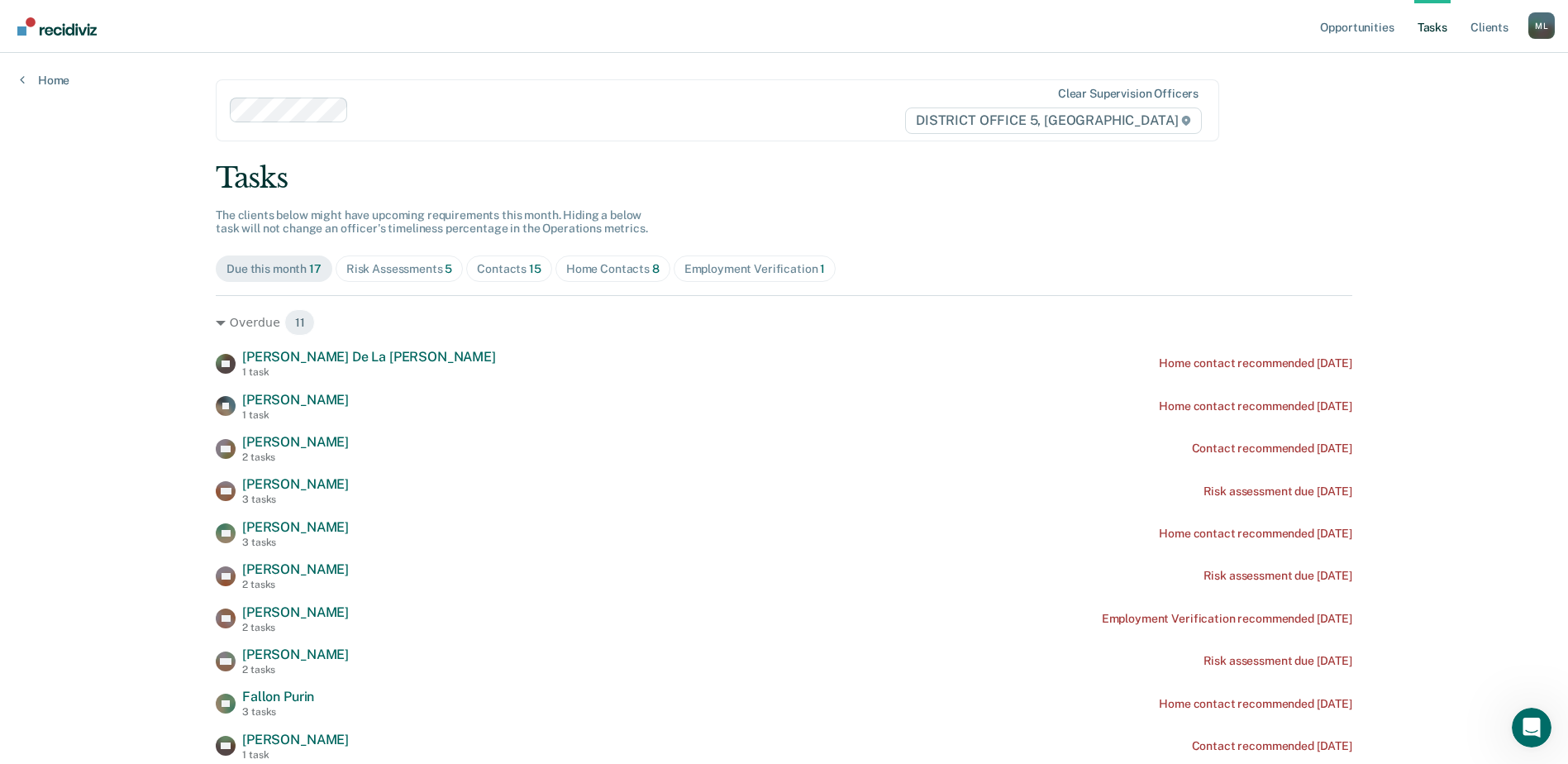
click at [570, 262] on div "Home Contacts 8" at bounding box center [613, 269] width 94 height 14
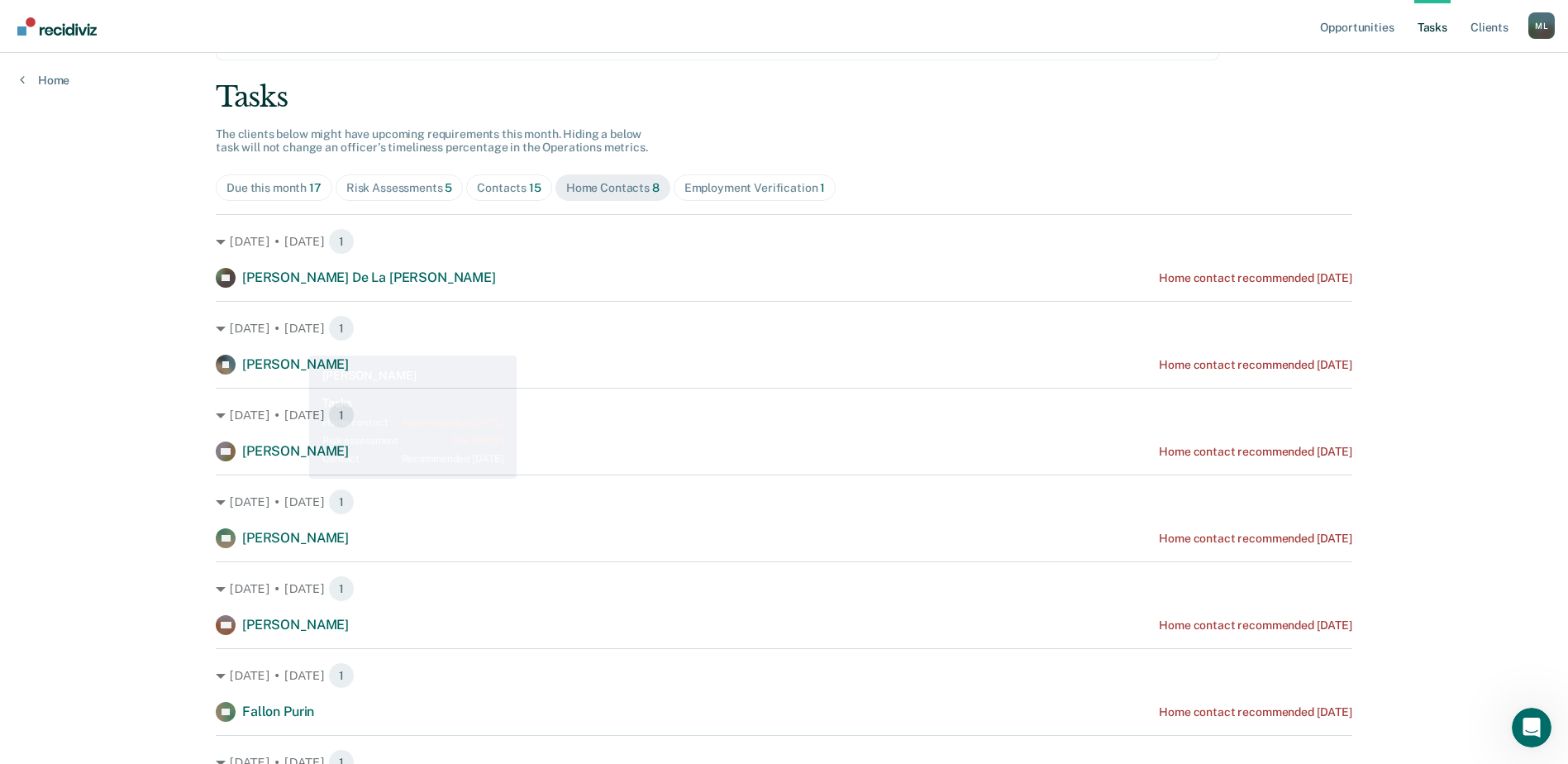
scroll to position [31, 0]
